Goal: Use online tool/utility: Use online tool/utility

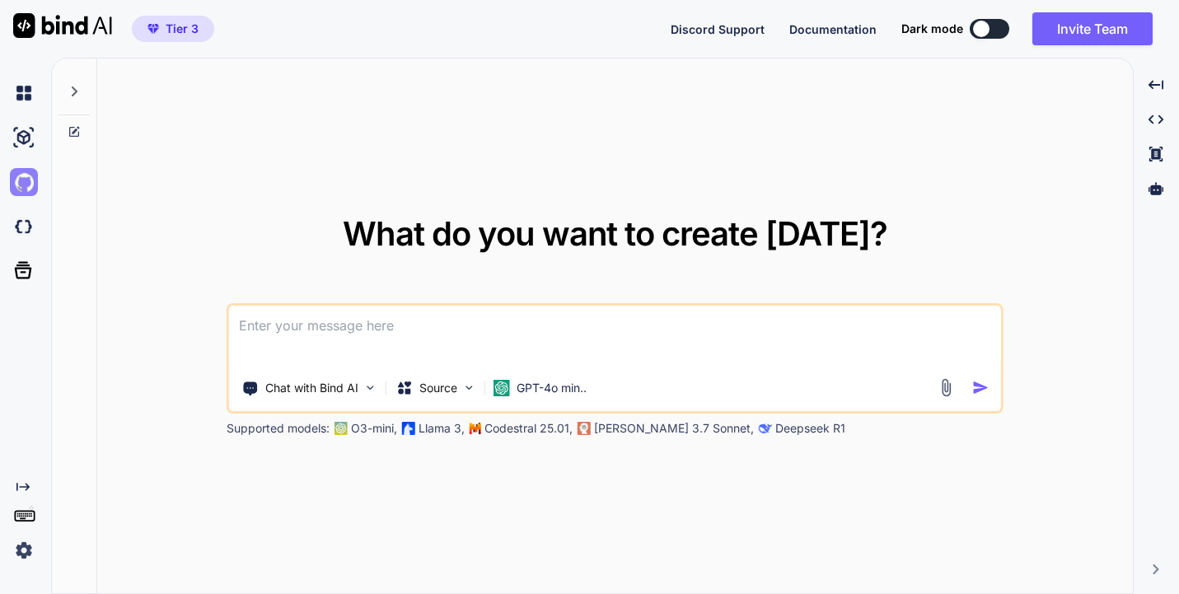
click at [18, 175] on img at bounding box center [24, 182] width 28 height 28
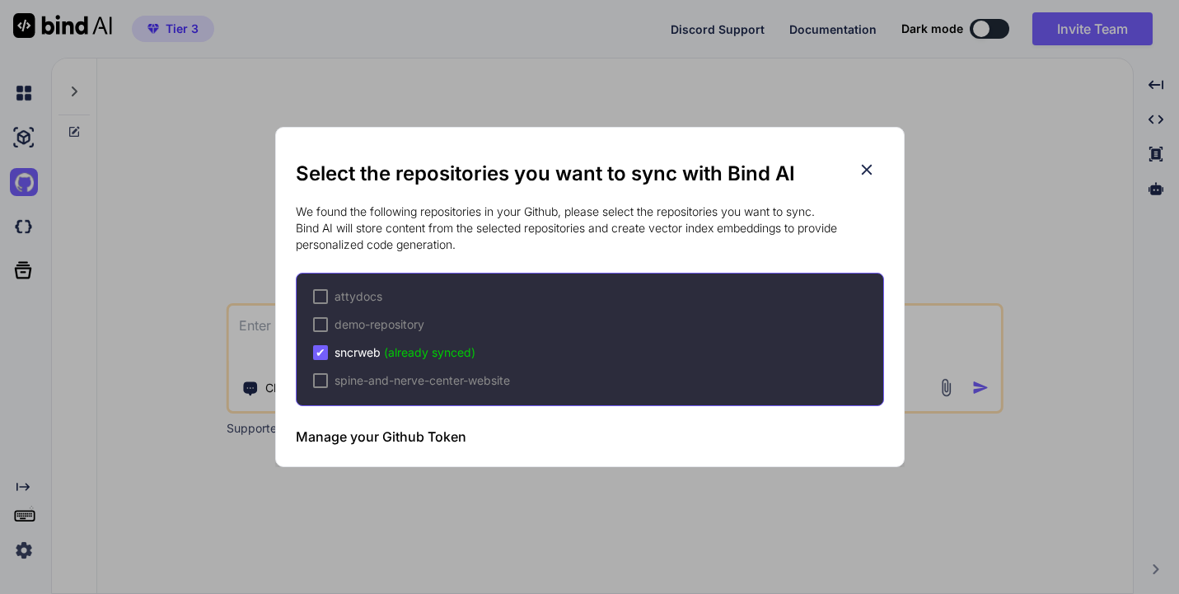
click at [356, 353] on span "sncrweb (already synced)" at bounding box center [405, 352] width 141 height 16
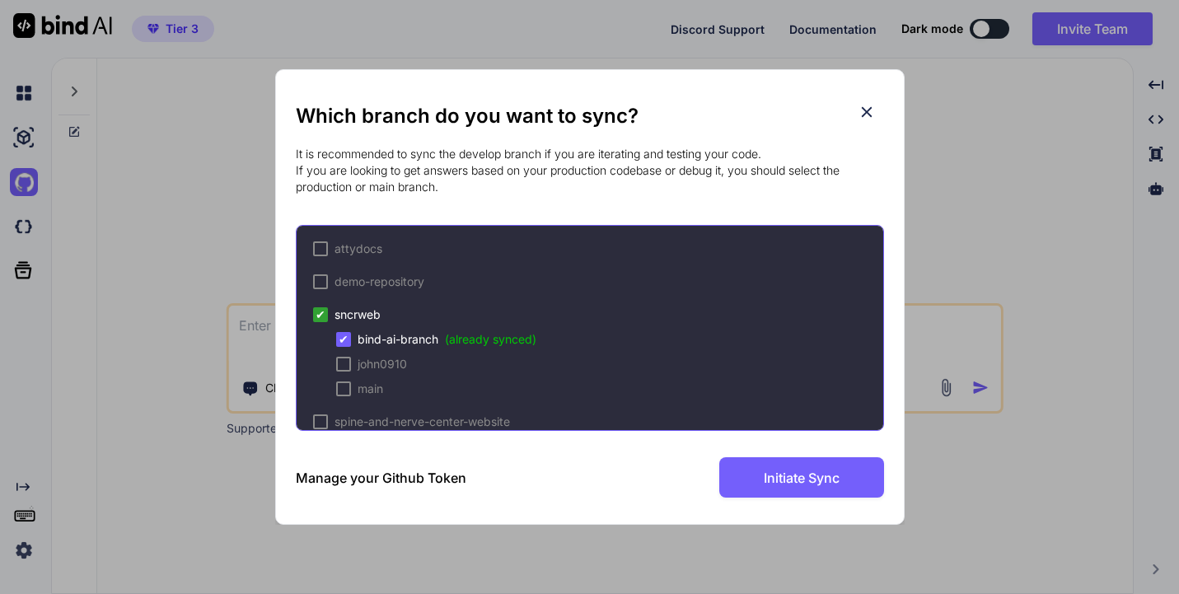
click at [863, 106] on icon at bounding box center [867, 112] width 18 height 18
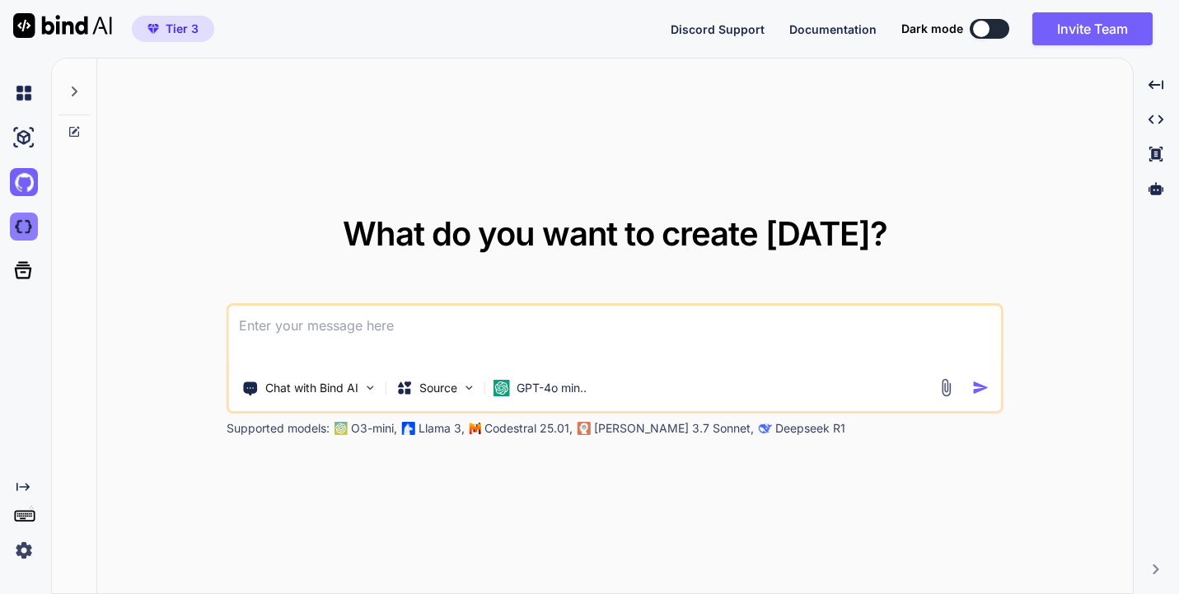
click at [25, 228] on img at bounding box center [24, 227] width 28 height 28
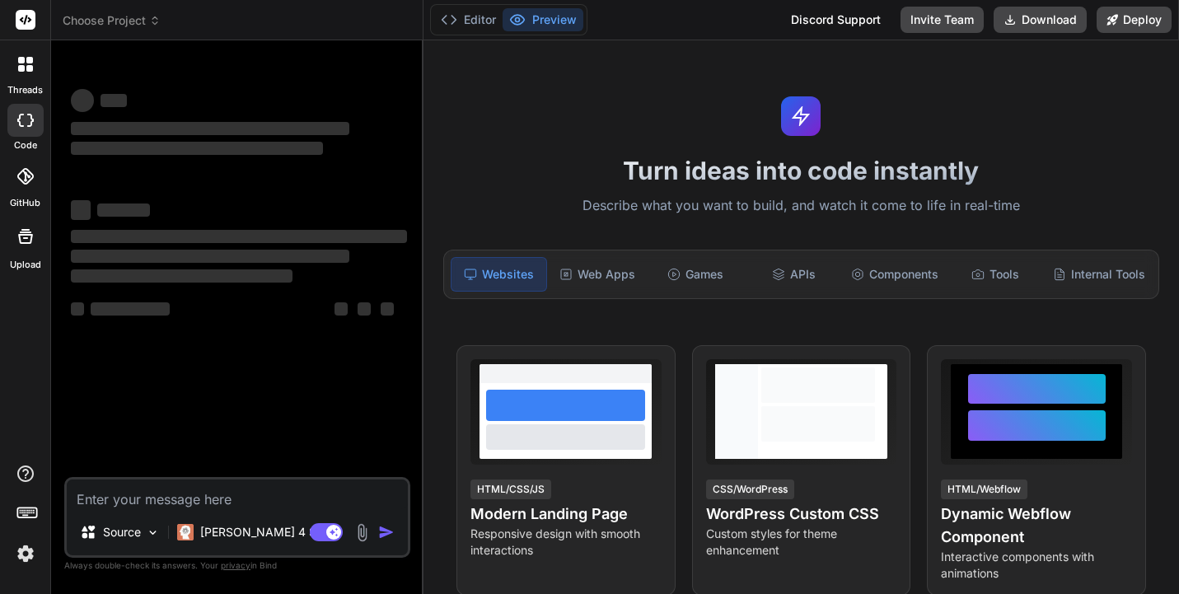
click at [125, 27] on span "Choose Project" at bounding box center [112, 20] width 98 height 16
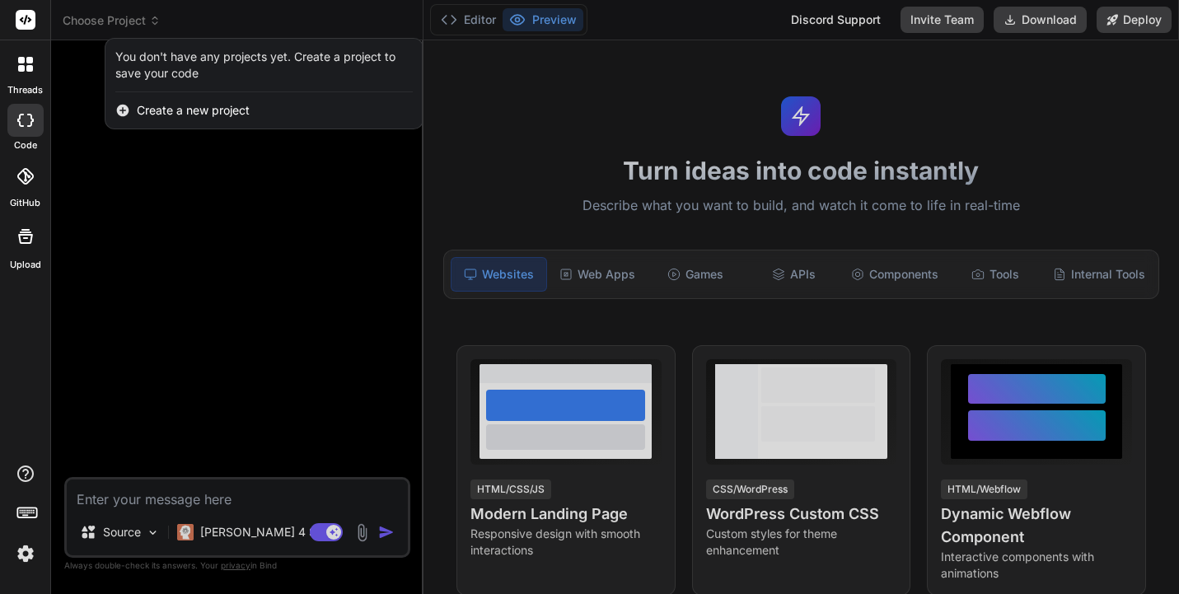
click at [125, 23] on div at bounding box center [589, 297] width 1179 height 594
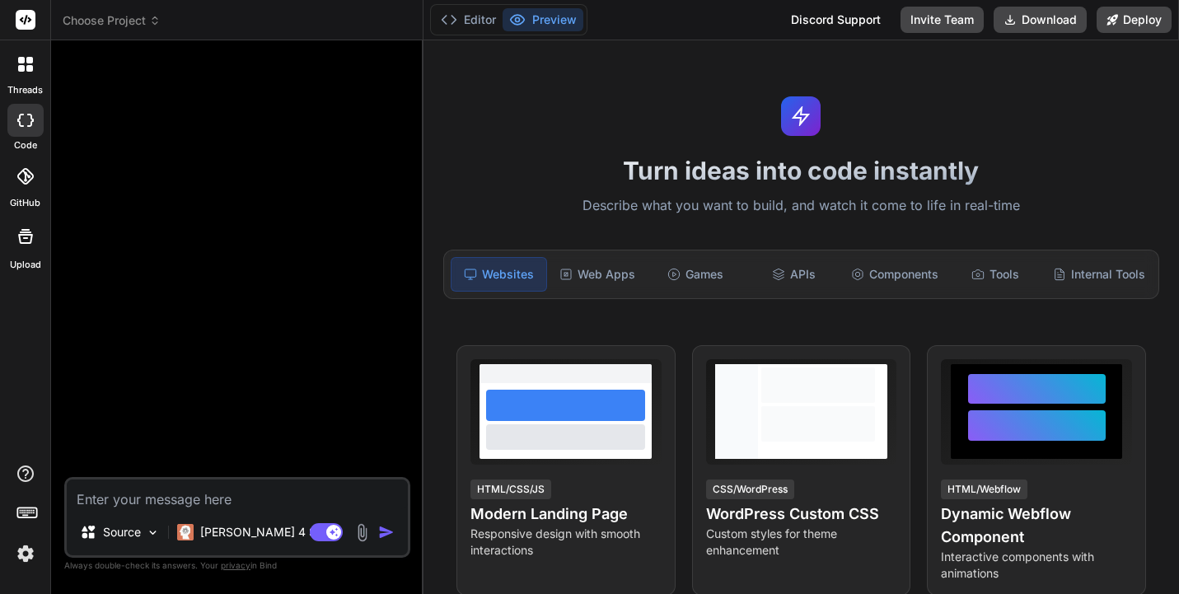
click at [27, 175] on icon at bounding box center [24, 176] width 16 height 16
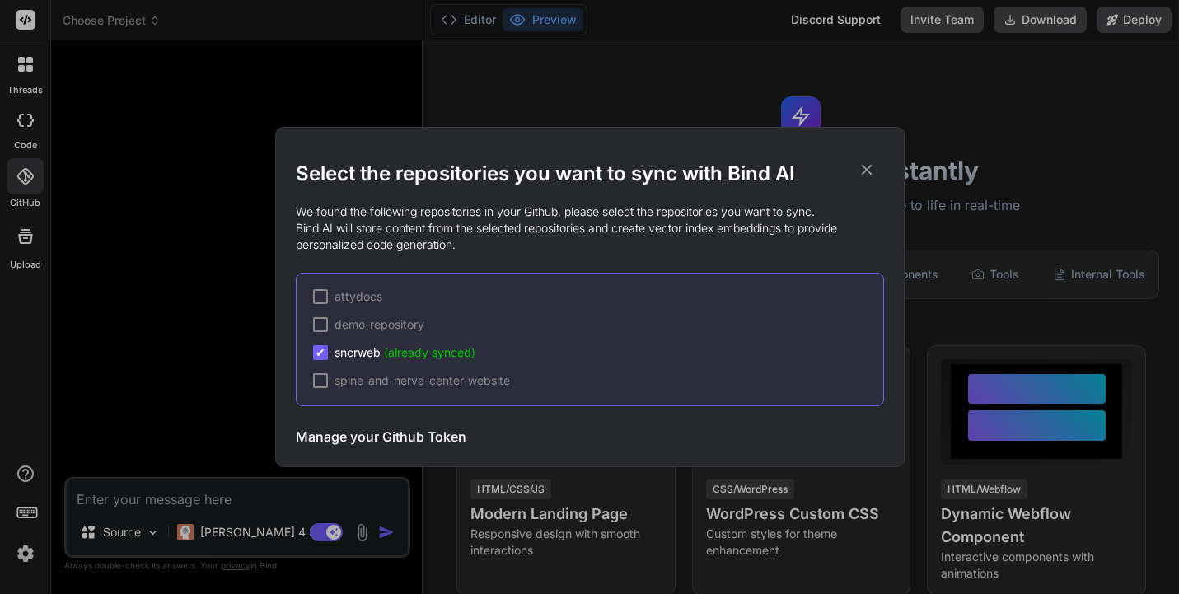
click at [867, 170] on icon at bounding box center [866, 170] width 11 height 11
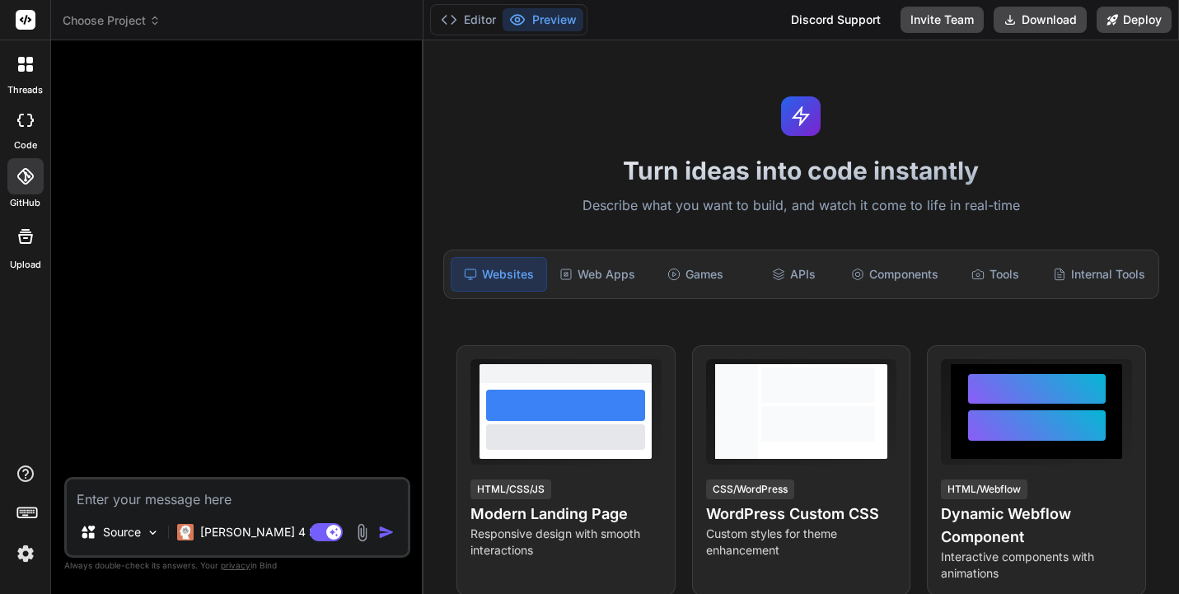
click at [26, 65] on icon at bounding box center [25, 64] width 15 height 15
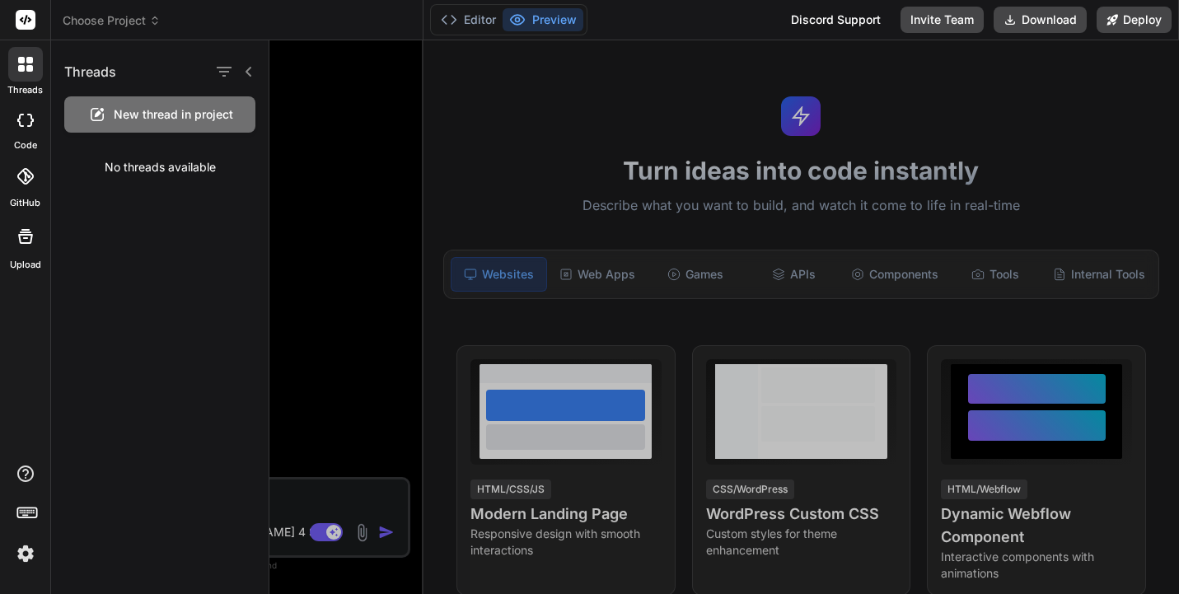
click at [25, 112] on div at bounding box center [25, 120] width 36 height 33
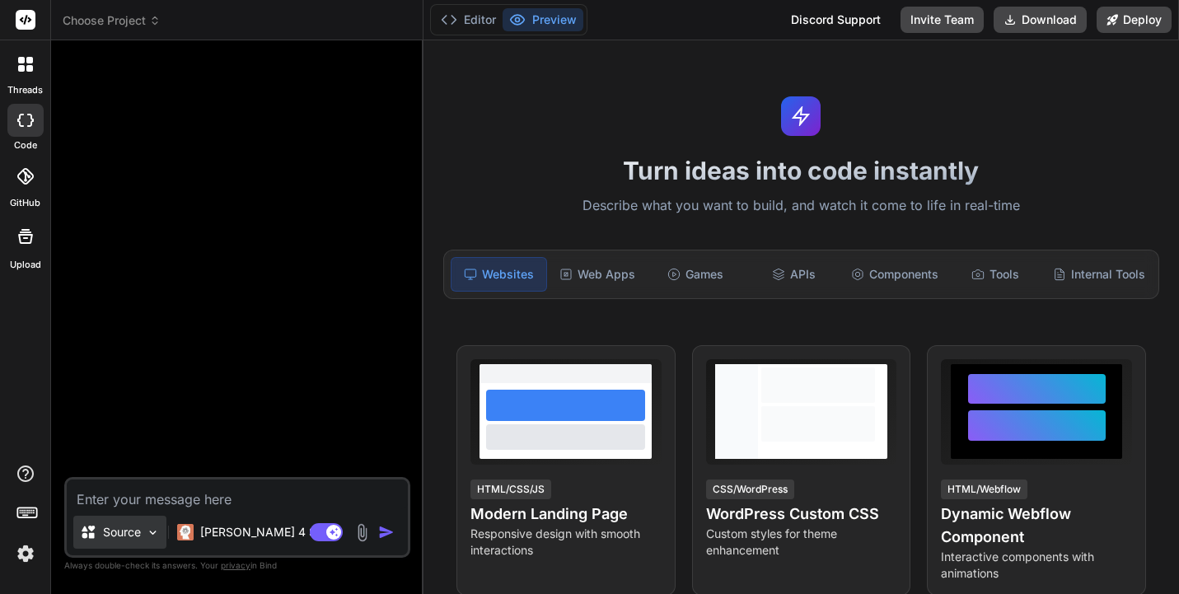
click at [131, 532] on p "Source" at bounding box center [122, 532] width 38 height 16
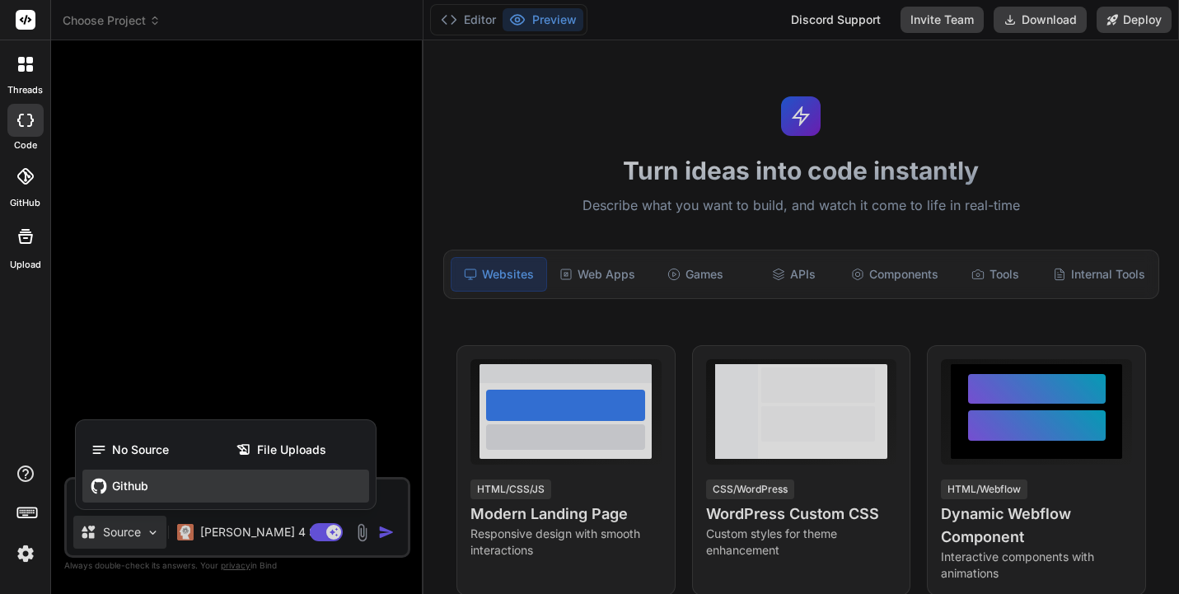
click at [123, 492] on span "Github" at bounding box center [130, 486] width 36 height 16
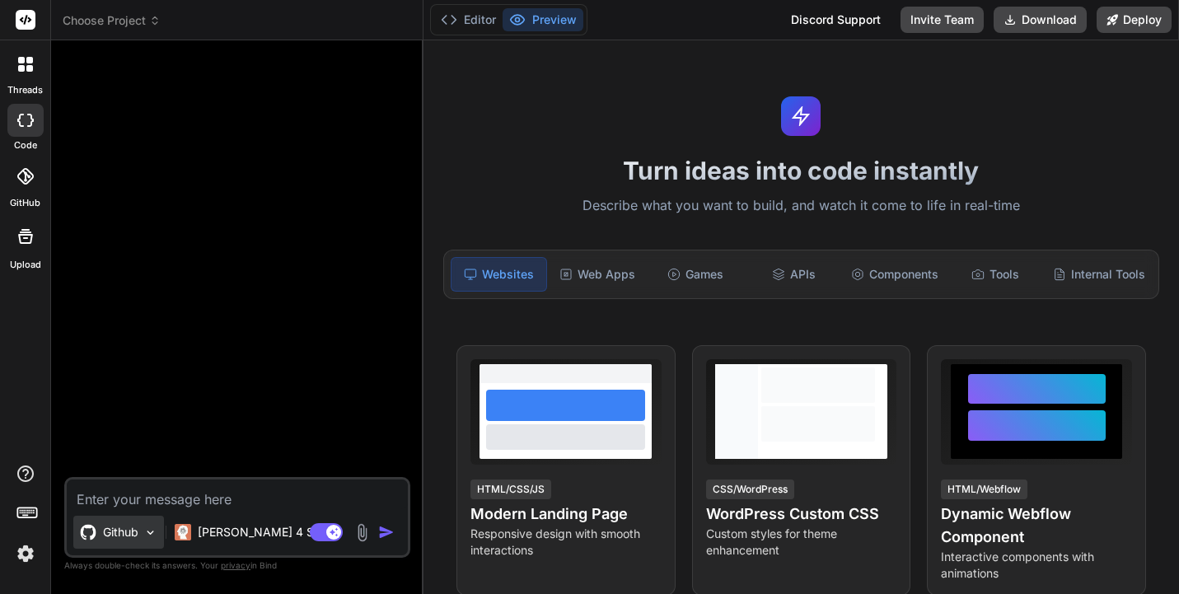
click at [141, 539] on div "Github" at bounding box center [118, 532] width 91 height 33
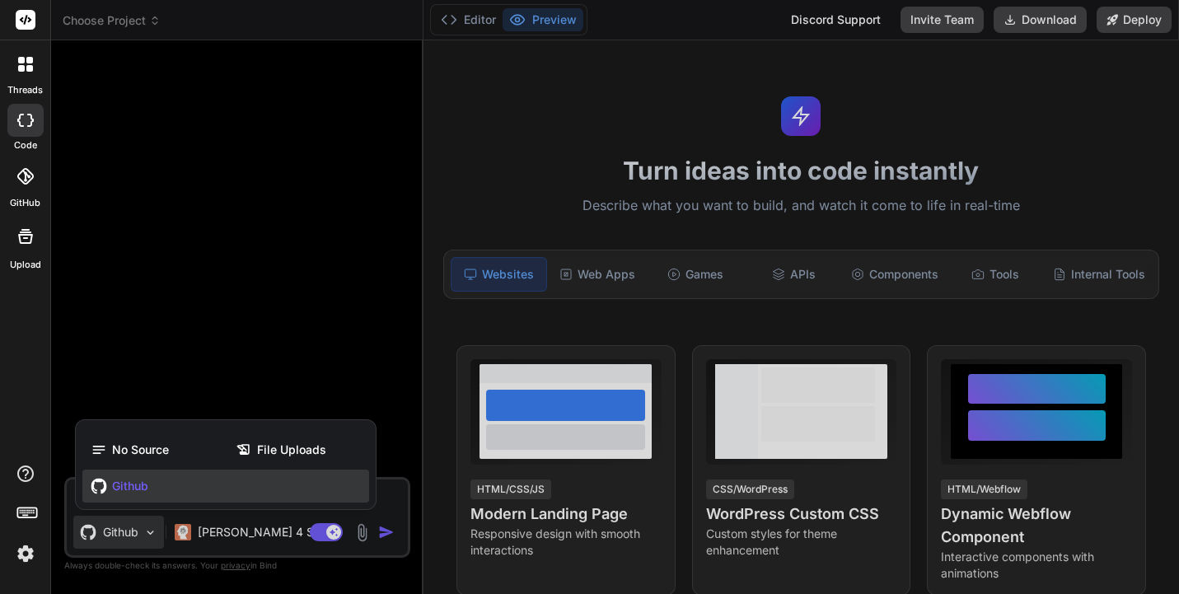
click at [141, 539] on div at bounding box center [589, 297] width 1179 height 594
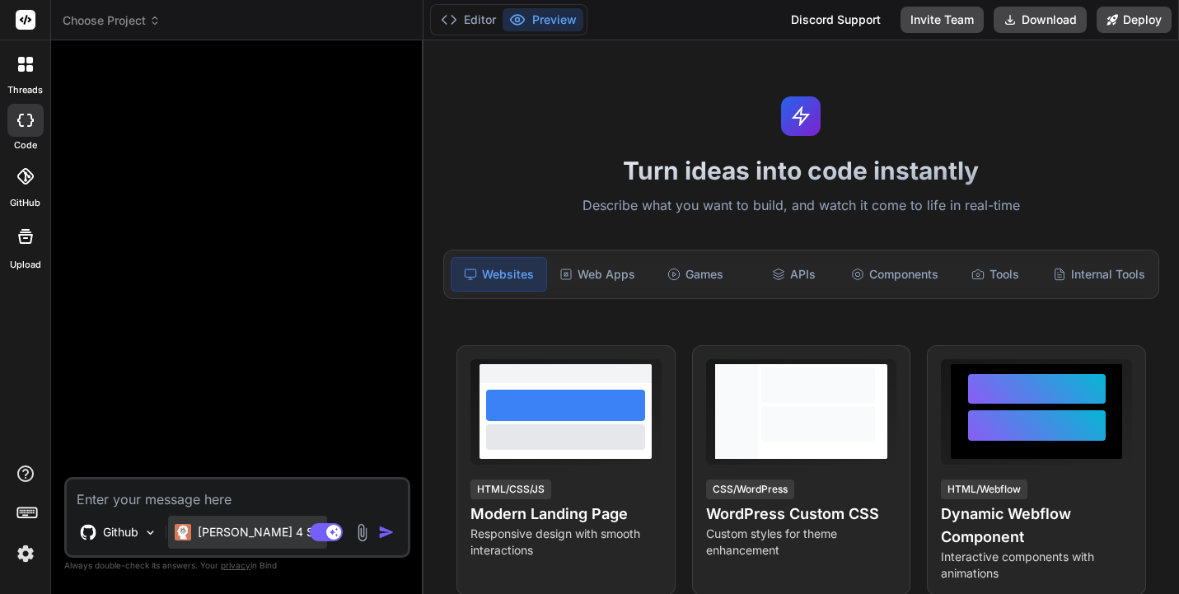
click at [240, 533] on p "Claude 4 S.." at bounding box center [259, 532] width 123 height 16
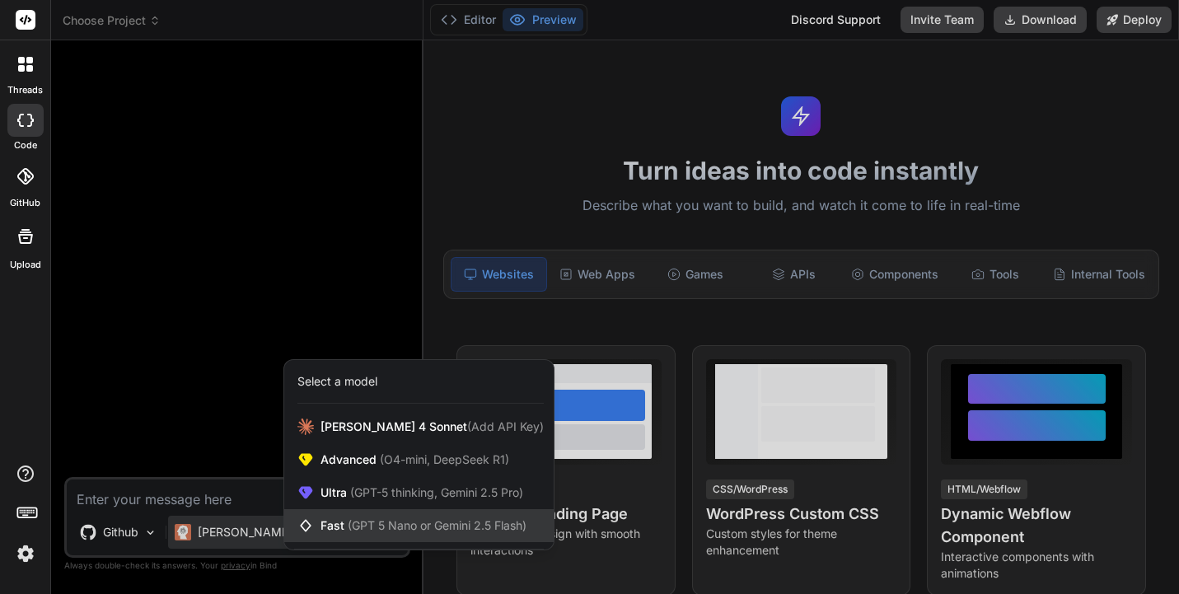
click at [391, 521] on span "(GPT 5 Nano or Gemini 2.5 Flash)" at bounding box center [437, 525] width 179 height 14
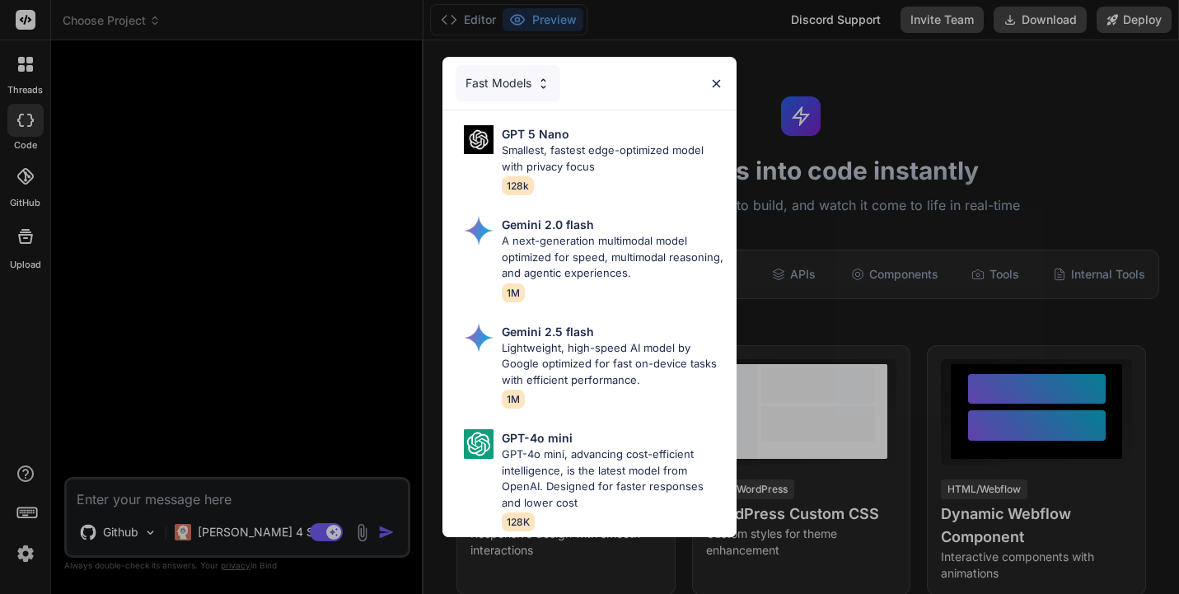
click at [712, 79] on img at bounding box center [716, 84] width 14 height 14
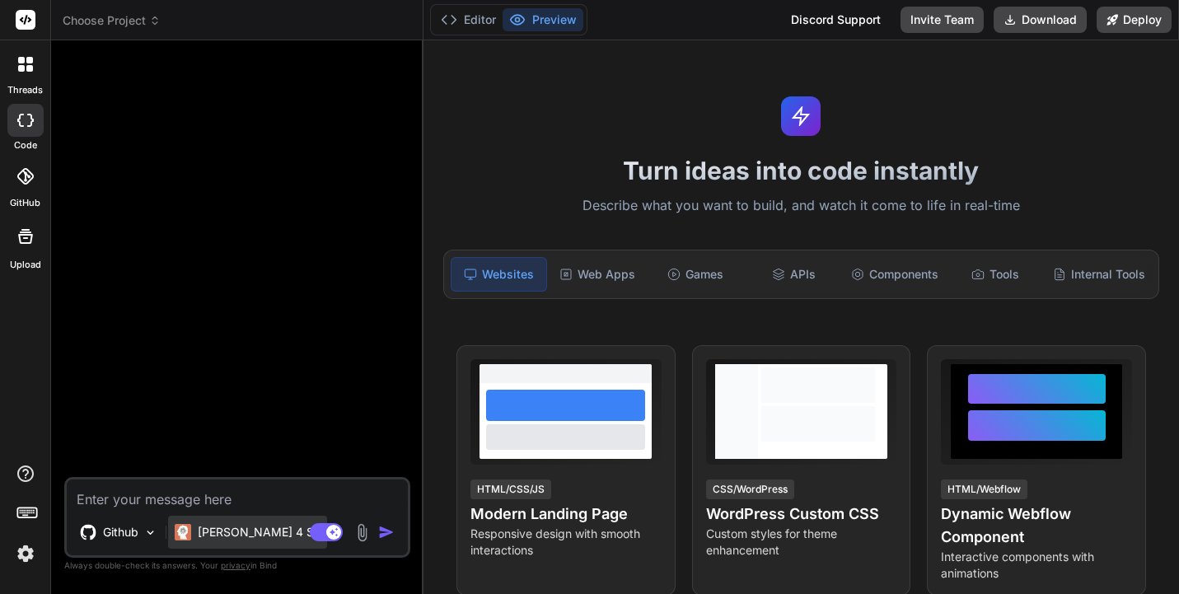
click at [210, 540] on p "Claude 4 S.." at bounding box center [259, 532] width 123 height 16
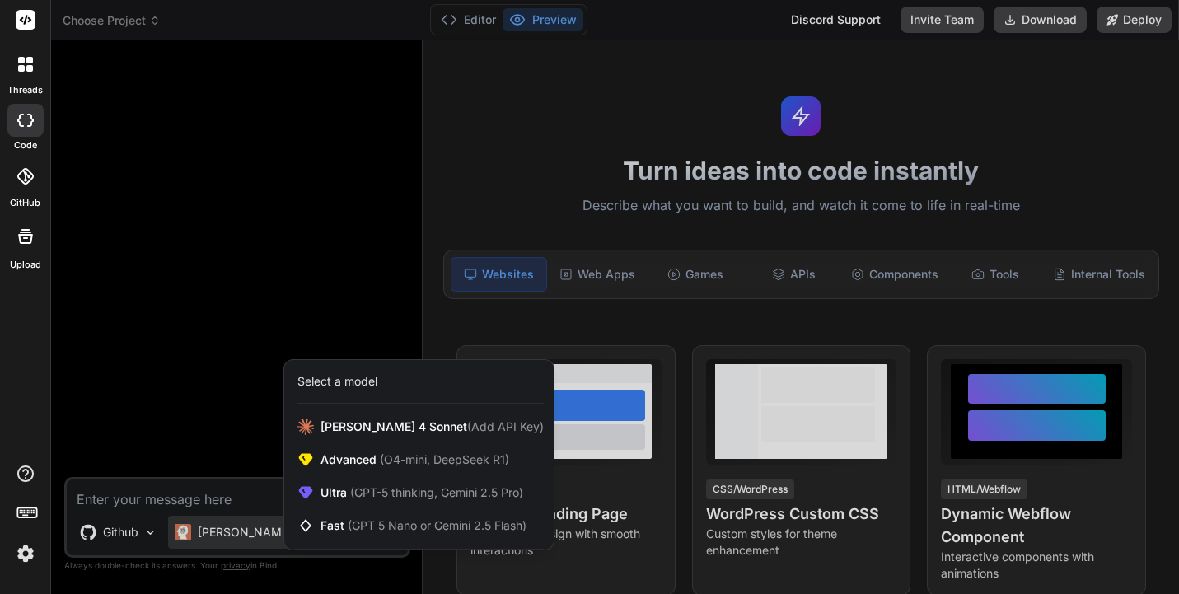
click at [210, 540] on div at bounding box center [589, 297] width 1179 height 594
type textarea "x"
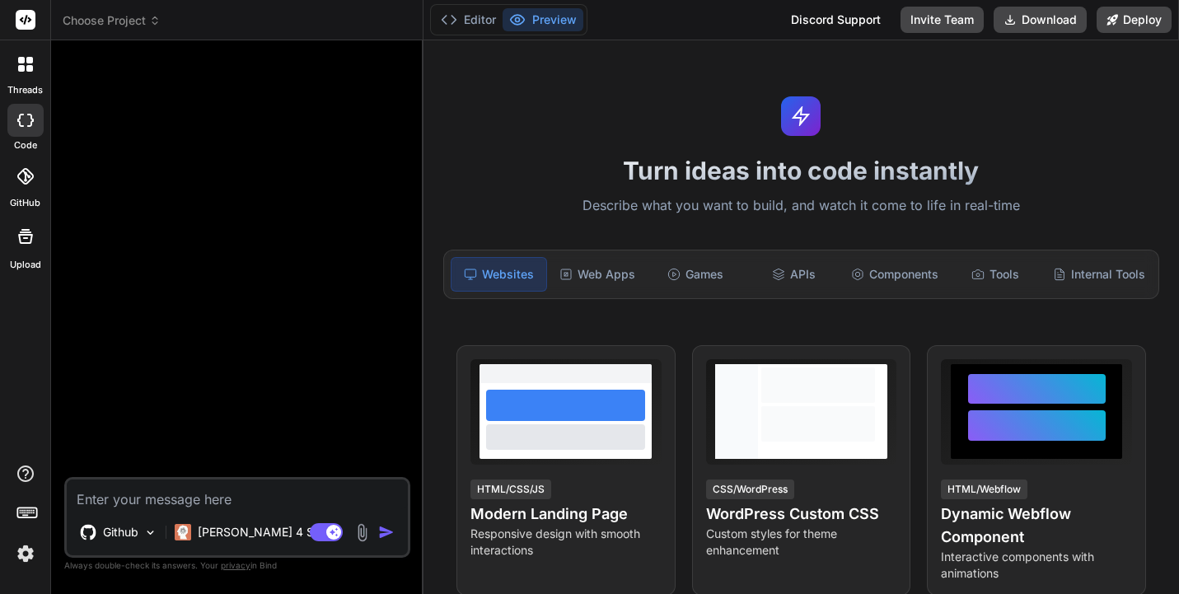
click at [29, 514] on icon at bounding box center [27, 511] width 23 height 23
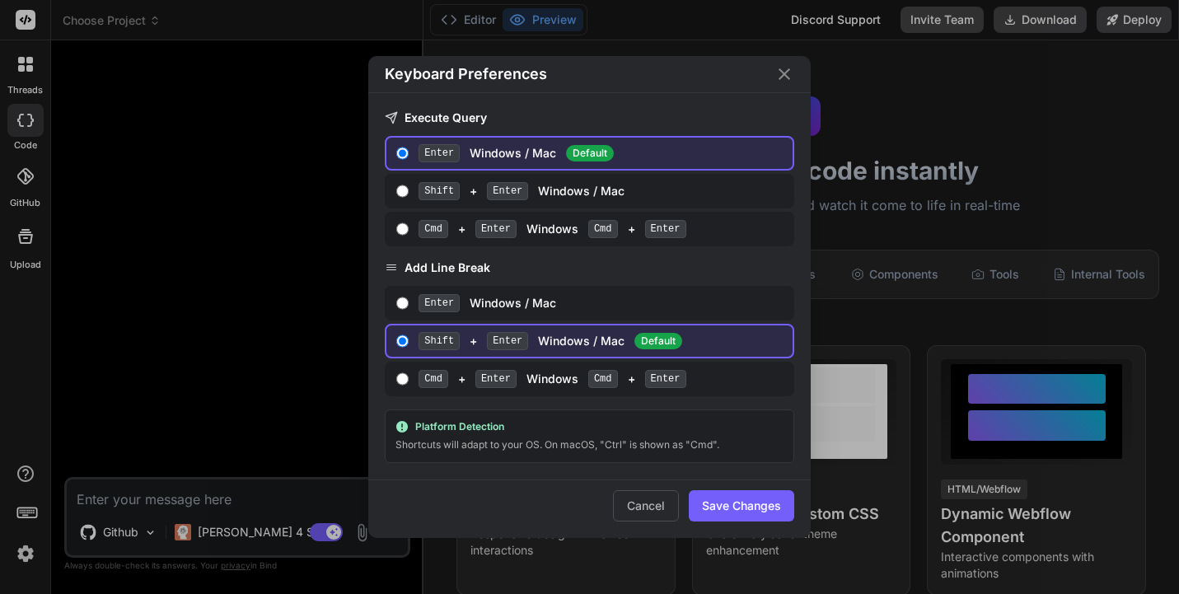
click at [790, 75] on icon "Close" at bounding box center [785, 74] width 20 height 20
